Goal: Task Accomplishment & Management: Manage account settings

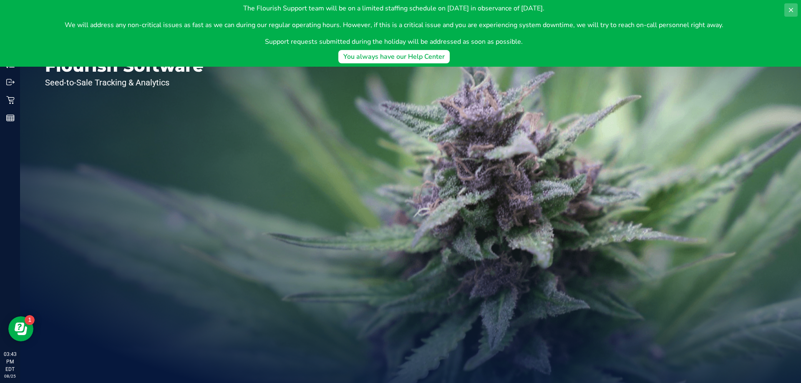
click at [787, 11] on button at bounding box center [790, 9] width 13 height 13
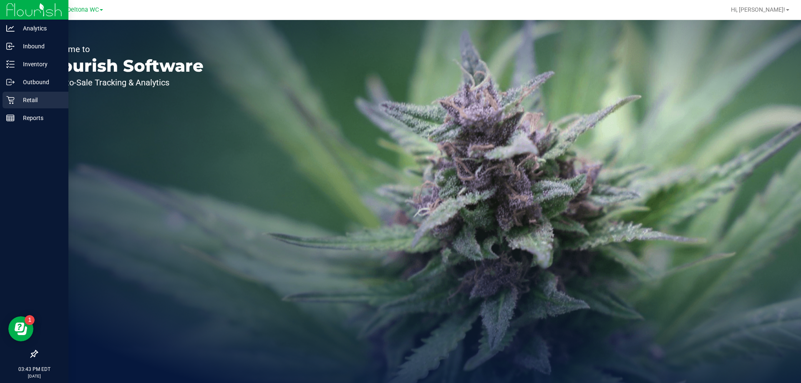
click at [20, 103] on p "Retail" at bounding box center [40, 100] width 50 height 10
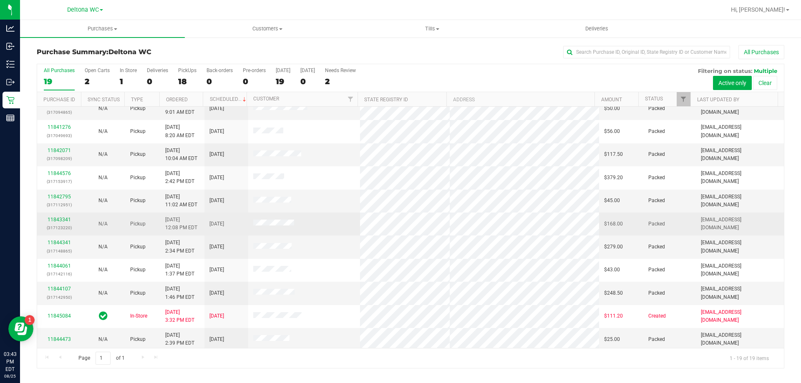
scroll to position [197, 0]
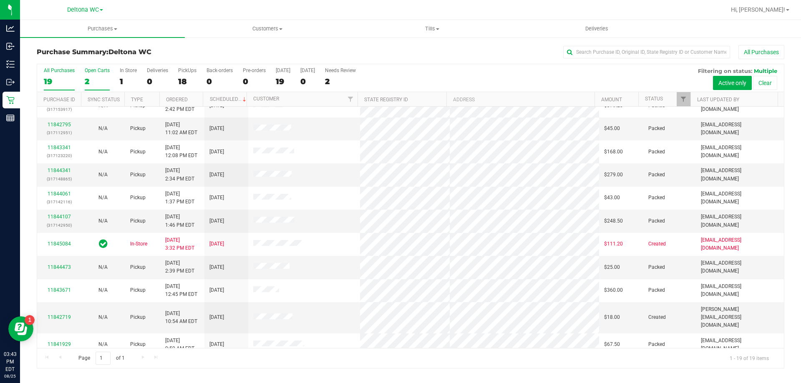
click at [92, 82] on div "2" at bounding box center [97, 82] width 25 height 10
click at [0, 0] on input "Open Carts 2" at bounding box center [0, 0] width 0 height 0
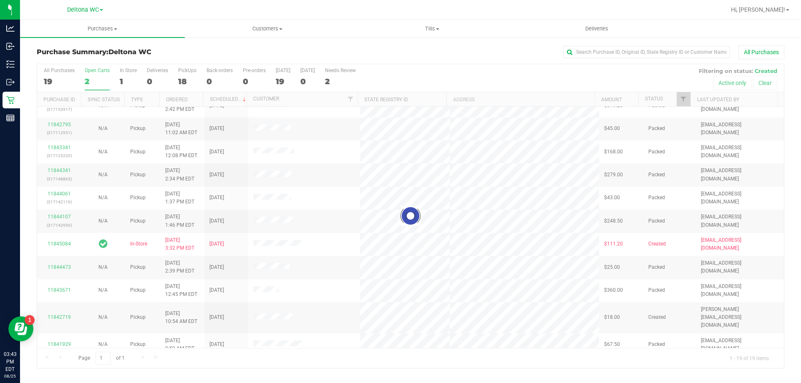
scroll to position [0, 0]
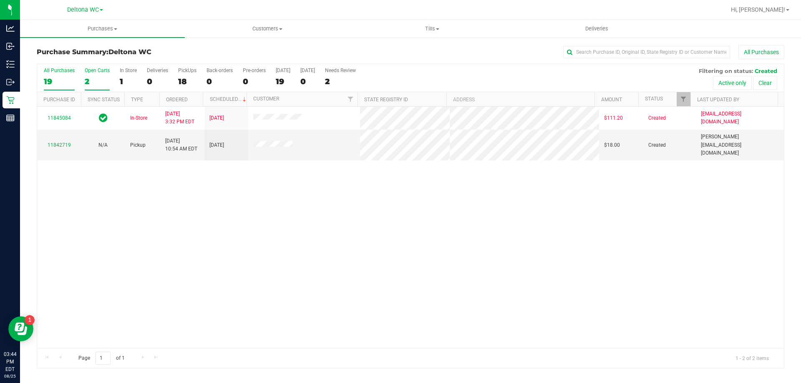
click at [52, 80] on div "19" at bounding box center [59, 82] width 31 height 10
click at [0, 0] on input "All Purchases 19" at bounding box center [0, 0] width 0 height 0
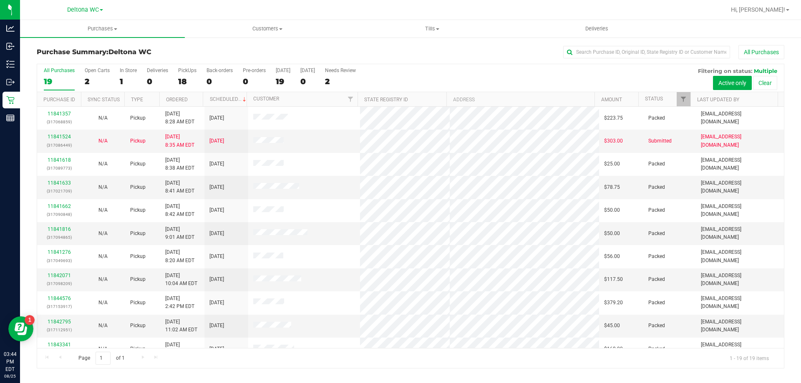
click at [60, 80] on div "19" at bounding box center [59, 82] width 31 height 10
click at [0, 0] on input "All Purchases 19" at bounding box center [0, 0] width 0 height 0
click at [772, 10] on span "Hi, [PERSON_NAME]!" at bounding box center [758, 9] width 54 height 7
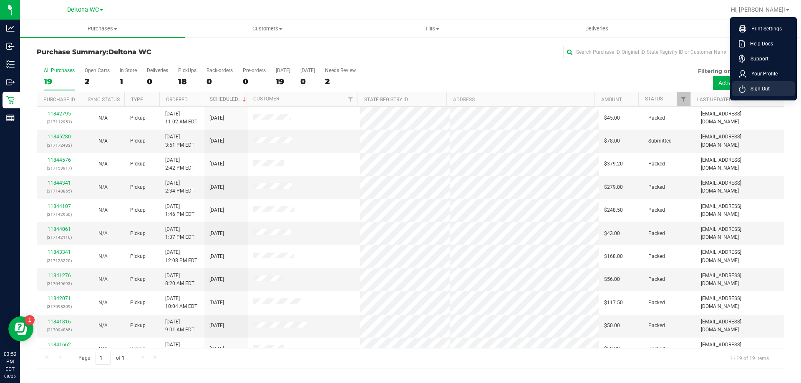
click at [766, 88] on span "Sign Out" at bounding box center [758, 89] width 24 height 8
